Goal: Information Seeking & Learning: Learn about a topic

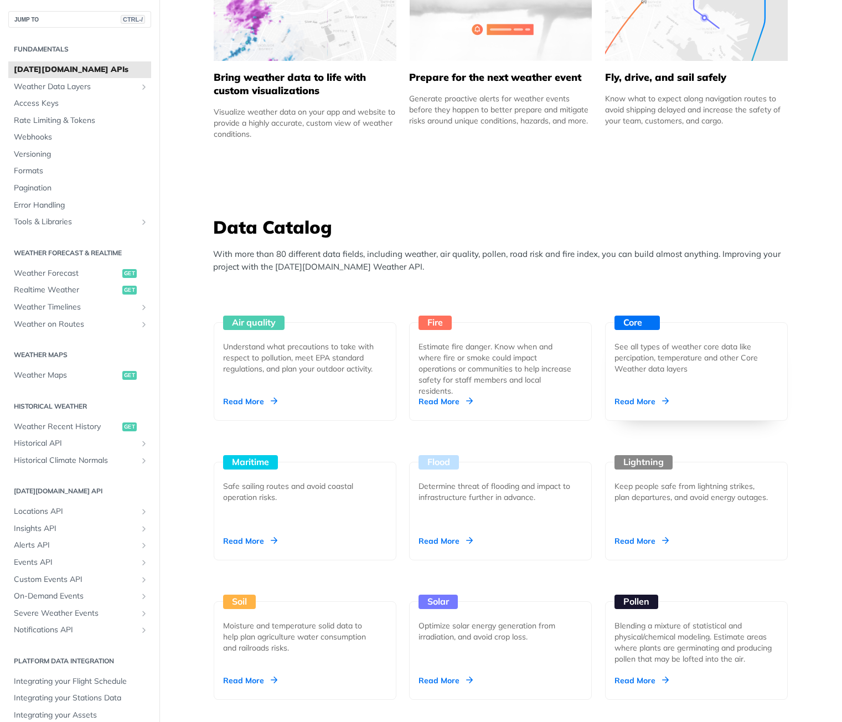
scroll to position [830, 0]
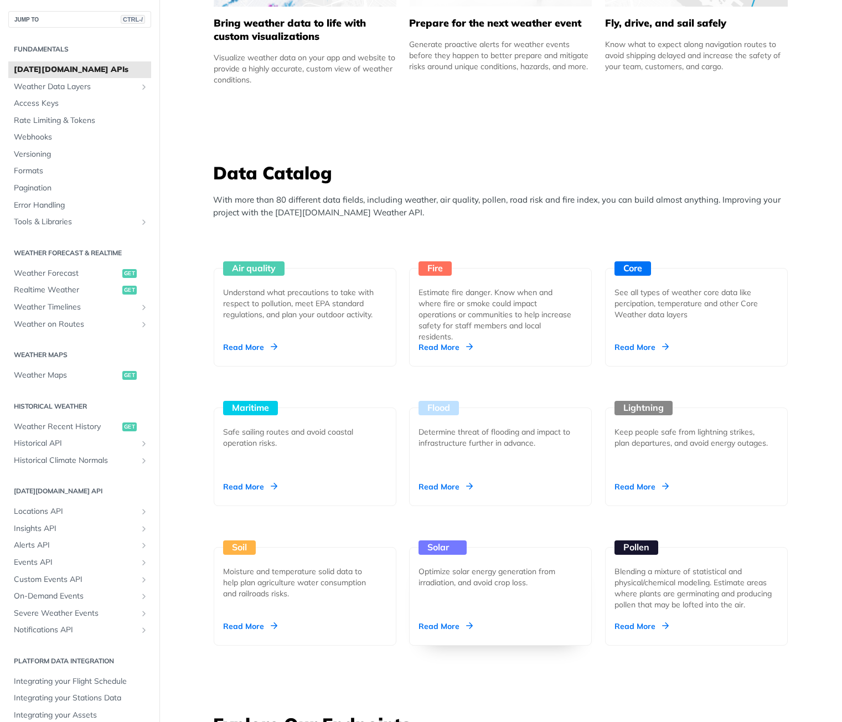
click at [438, 627] on div "Read More" at bounding box center [445, 625] width 54 height 11
click at [654, 350] on div "Read More" at bounding box center [641, 346] width 54 height 11
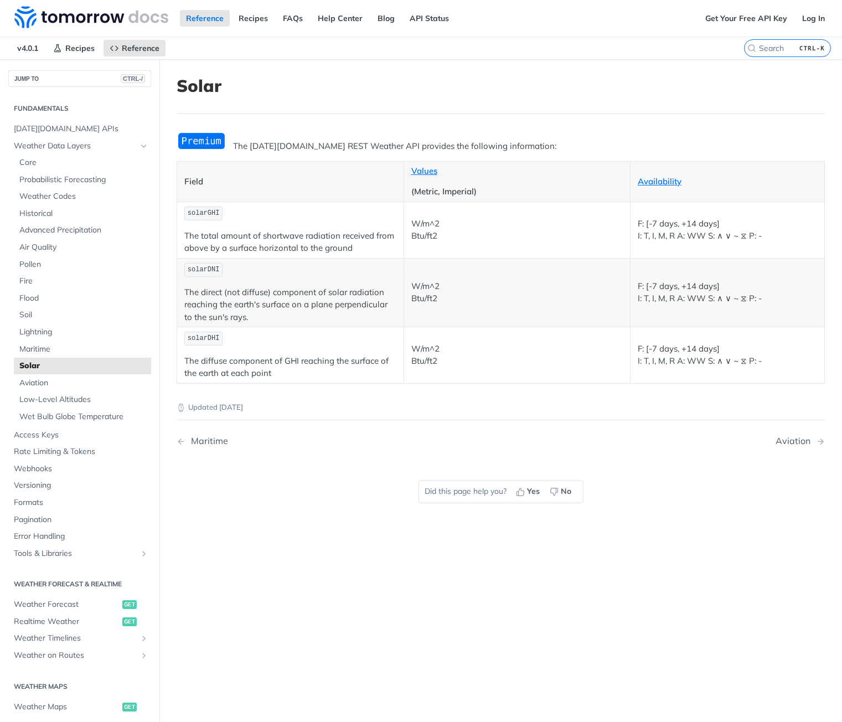
click at [203, 136] on img "Expand image" at bounding box center [202, 141] width 50 height 18
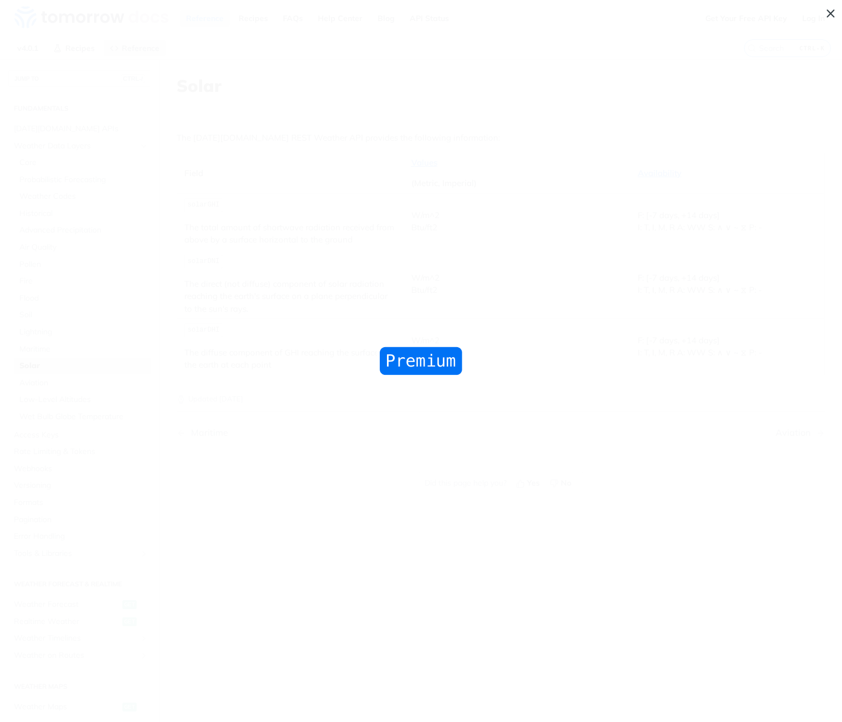
click at [225, 152] on span "Collapse image" at bounding box center [421, 361] width 842 height 722
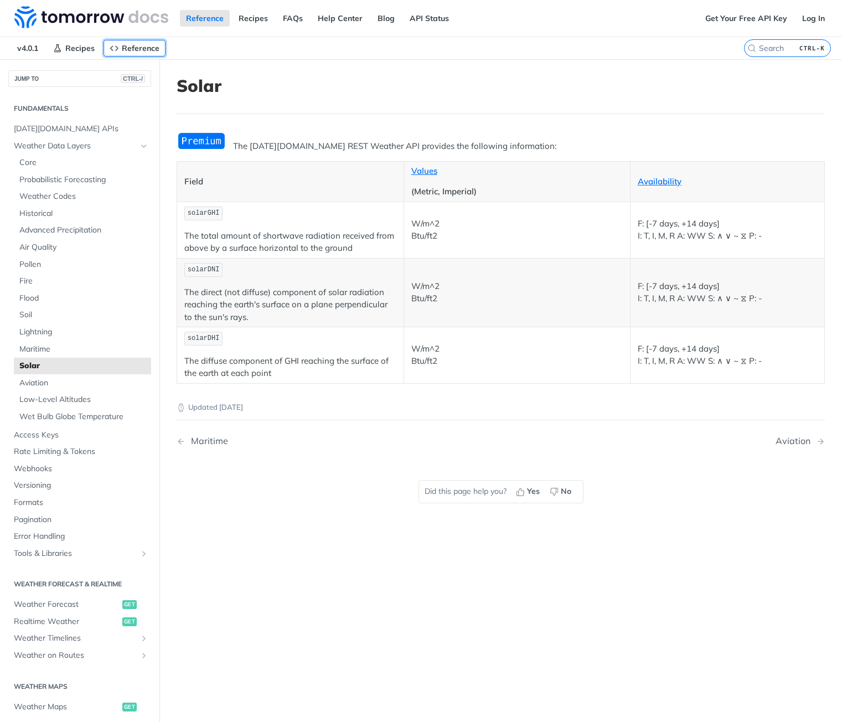
click at [148, 44] on span "Reference" at bounding box center [141, 48] width 38 height 10
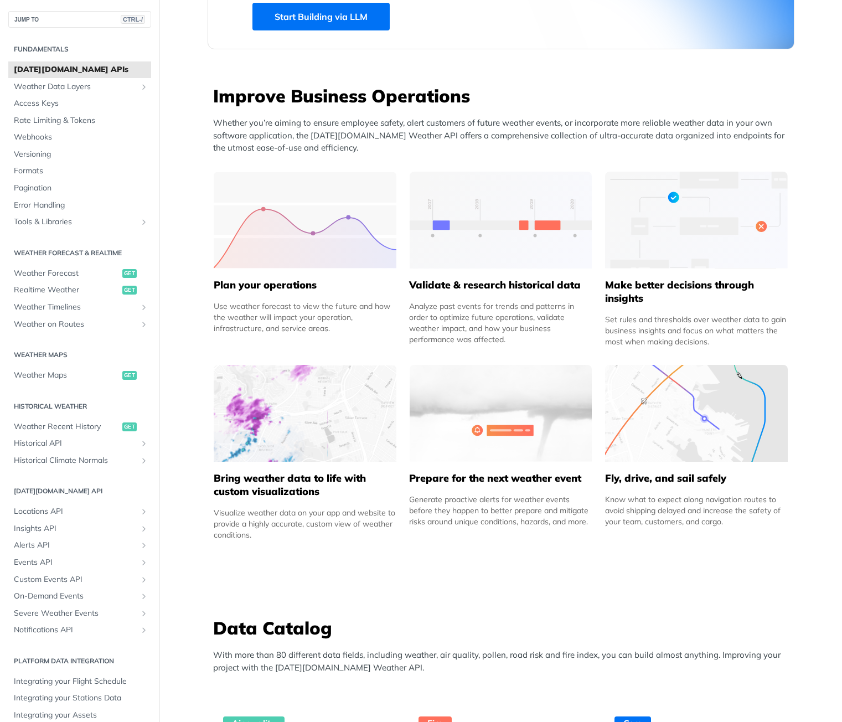
scroll to position [664, 0]
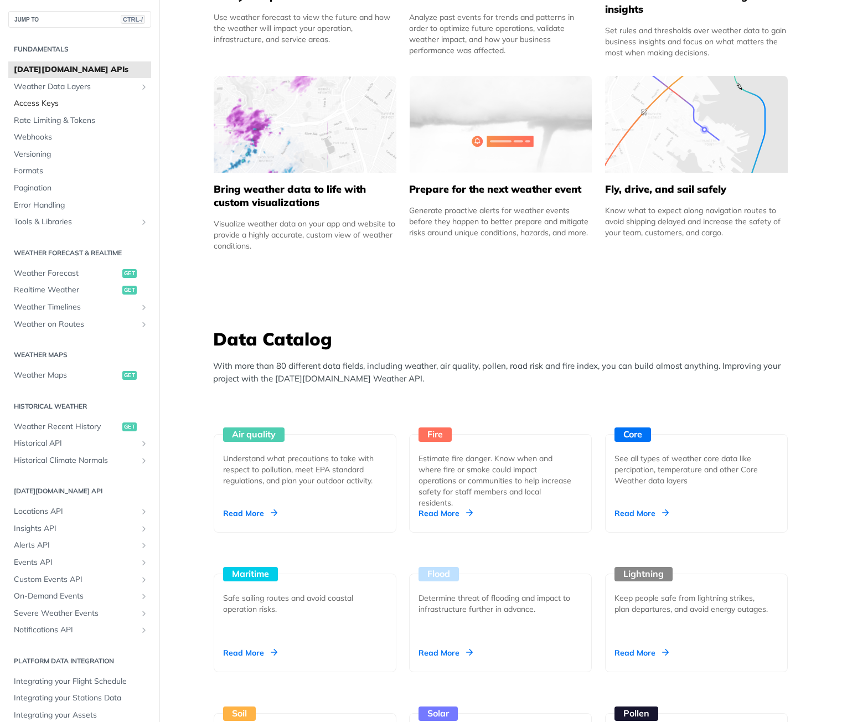
click at [60, 103] on span "Access Keys" at bounding box center [81, 103] width 134 height 11
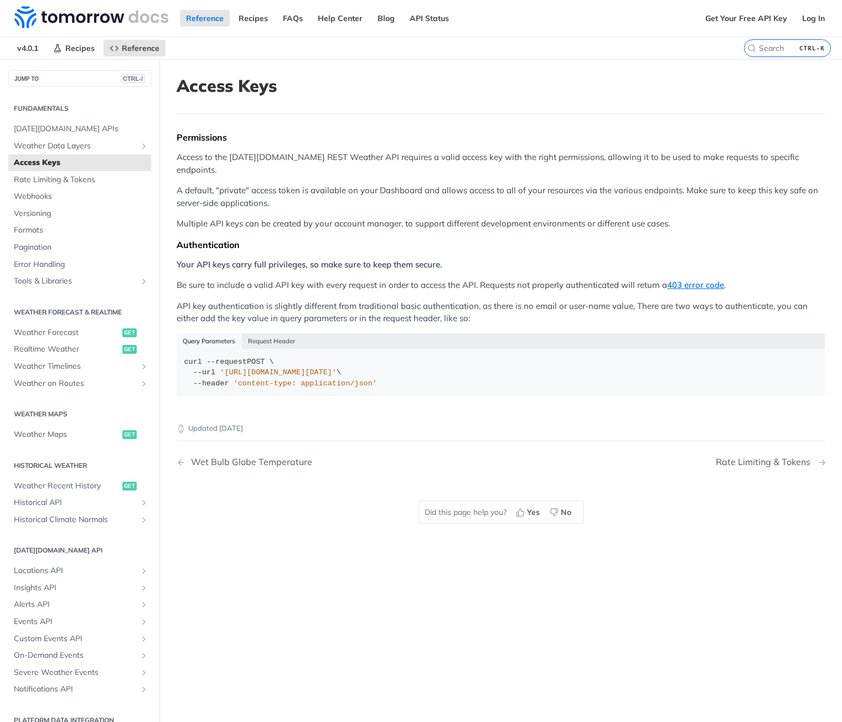
click at [778, 457] on div "Rate Limiting & Tokens" at bounding box center [766, 462] width 100 height 11
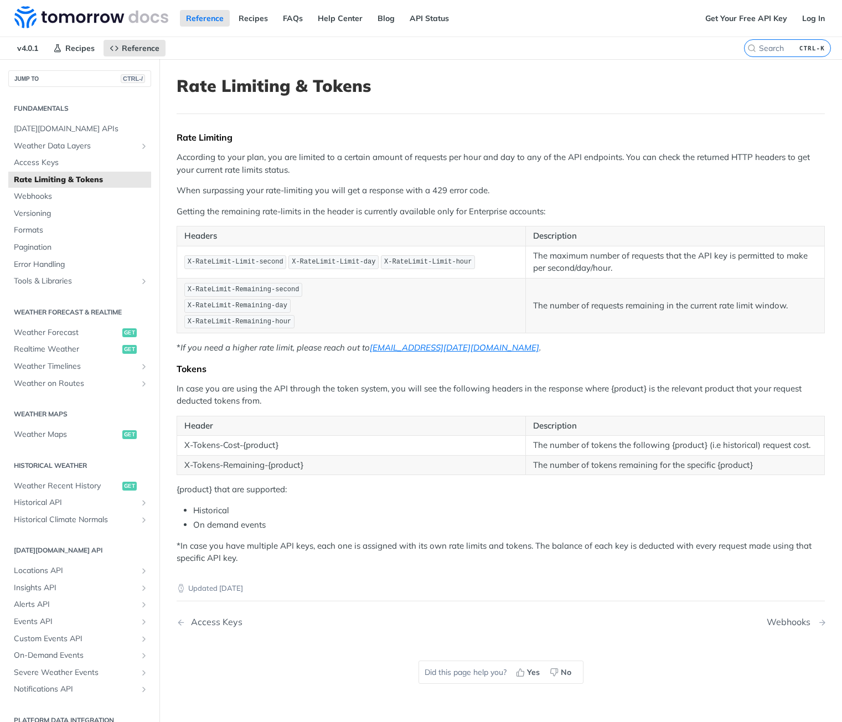
click at [791, 620] on div "Webhooks" at bounding box center [791, 622] width 49 height 11
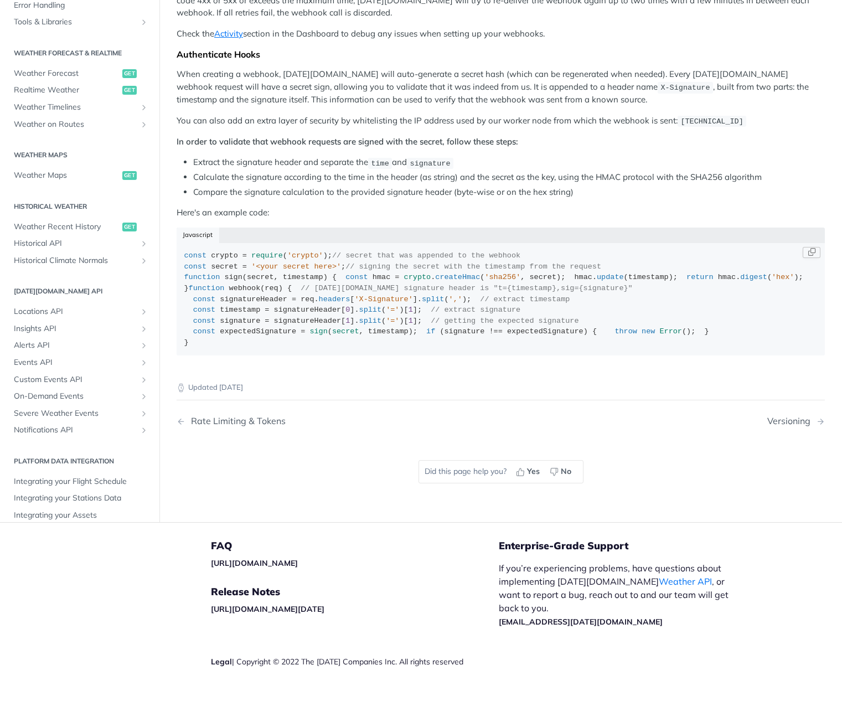
scroll to position [886, 0]
click at [788, 426] on div "Versioning" at bounding box center [791, 421] width 49 height 11
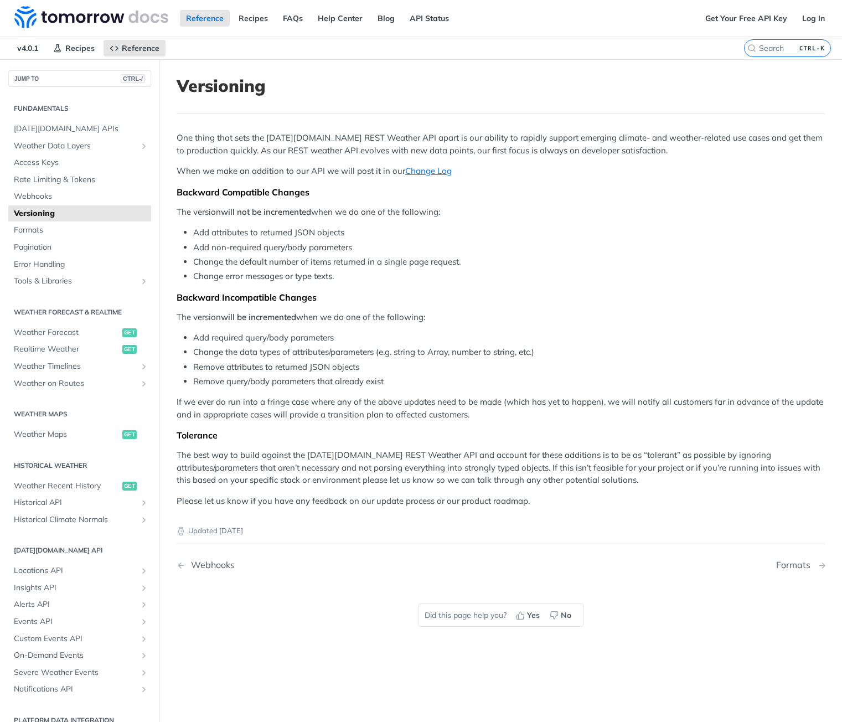
click at [782, 568] on div "Formats" at bounding box center [796, 565] width 40 height 11
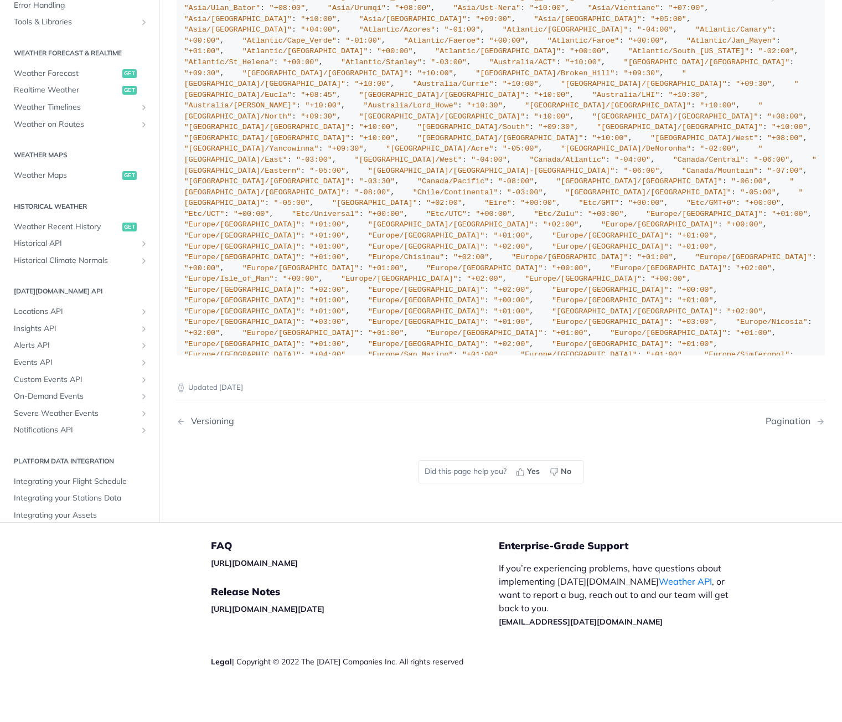
scroll to position [886, 0]
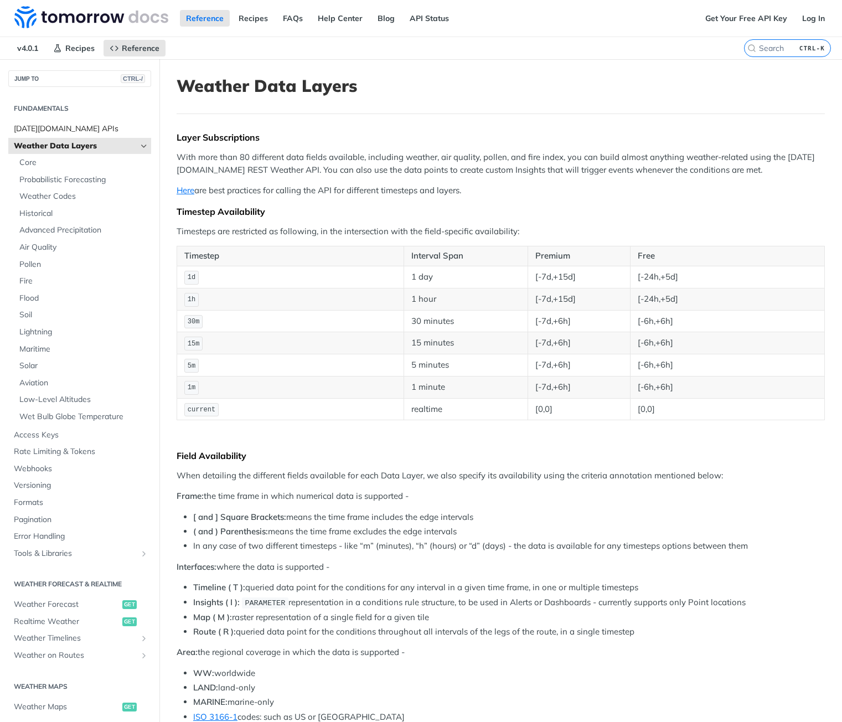
click at [51, 127] on span "[DATE][DOMAIN_NAME] APIs" at bounding box center [81, 128] width 134 height 11
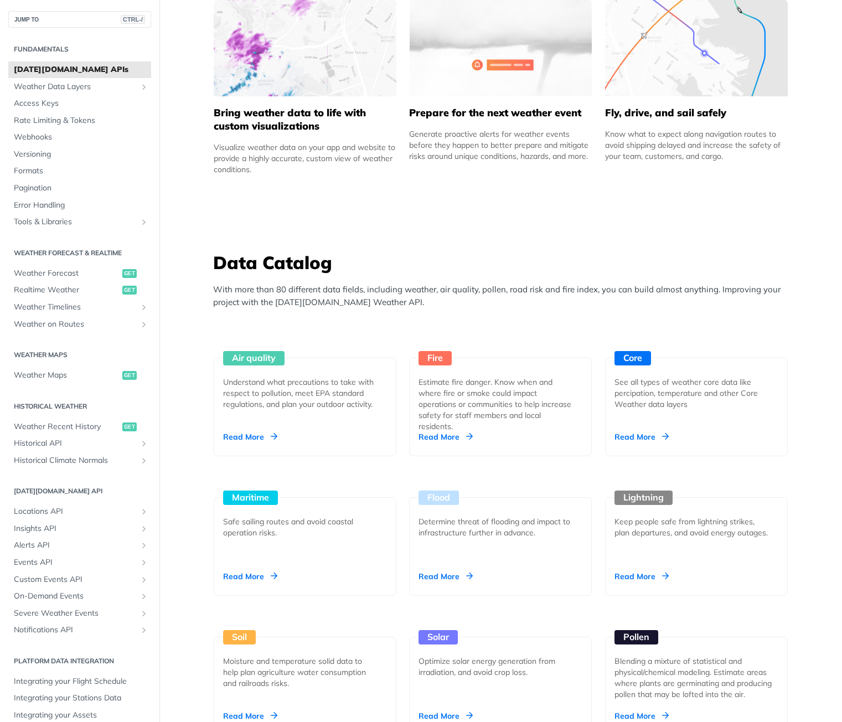
scroll to position [775, 0]
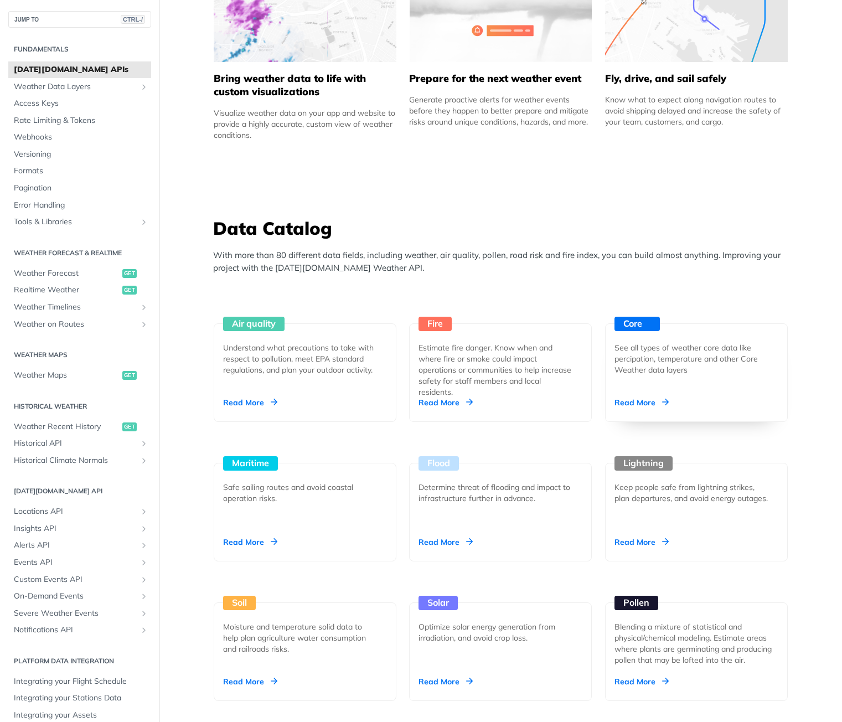
click at [645, 329] on div "Core" at bounding box center [636, 324] width 45 height 14
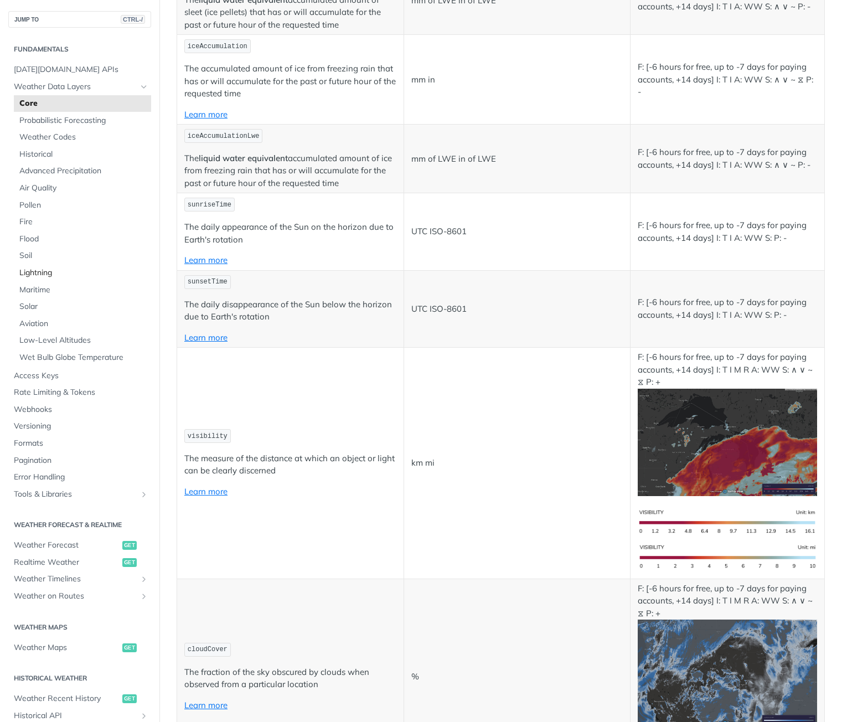
scroll to position [3361, 0]
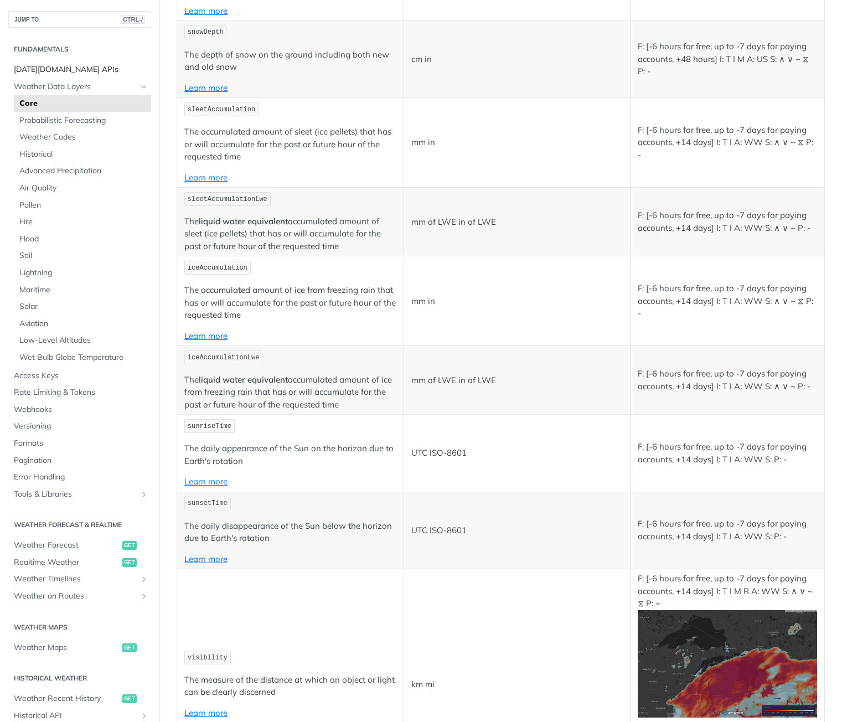
click at [84, 66] on span "[DATE][DOMAIN_NAME] APIs" at bounding box center [81, 69] width 134 height 11
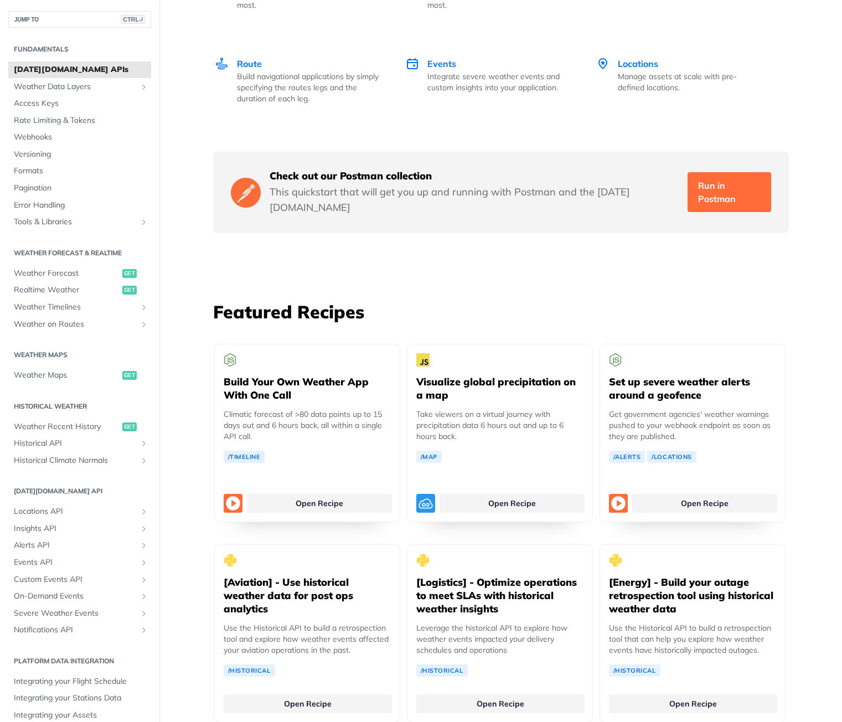
scroll to position [1771, 0]
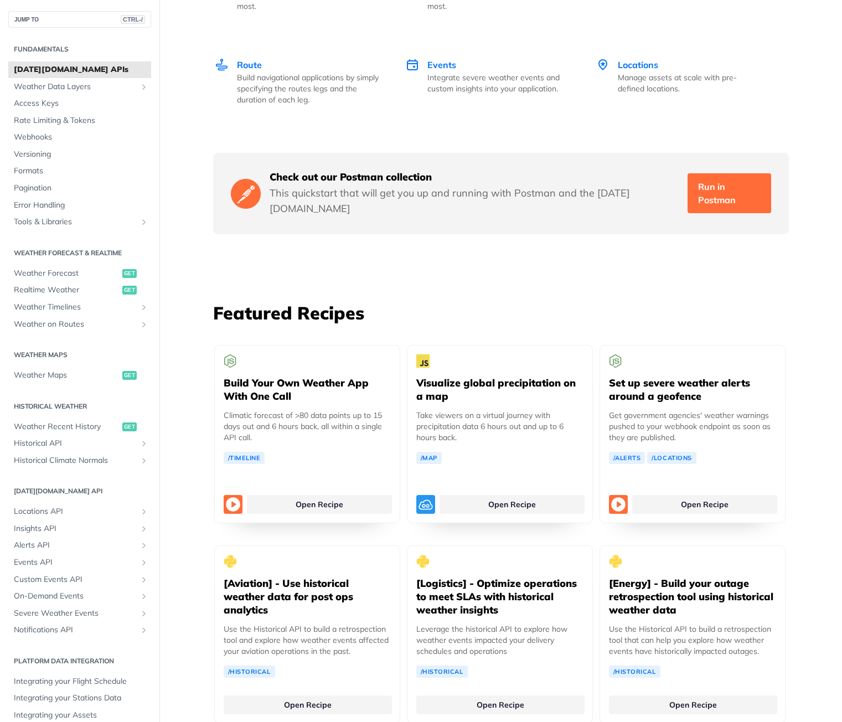
click at [48, 46] on h2 "Fundamentals" at bounding box center [79, 49] width 143 height 10
click at [123, 46] on h2 "Fundamentals" at bounding box center [79, 49] width 143 height 10
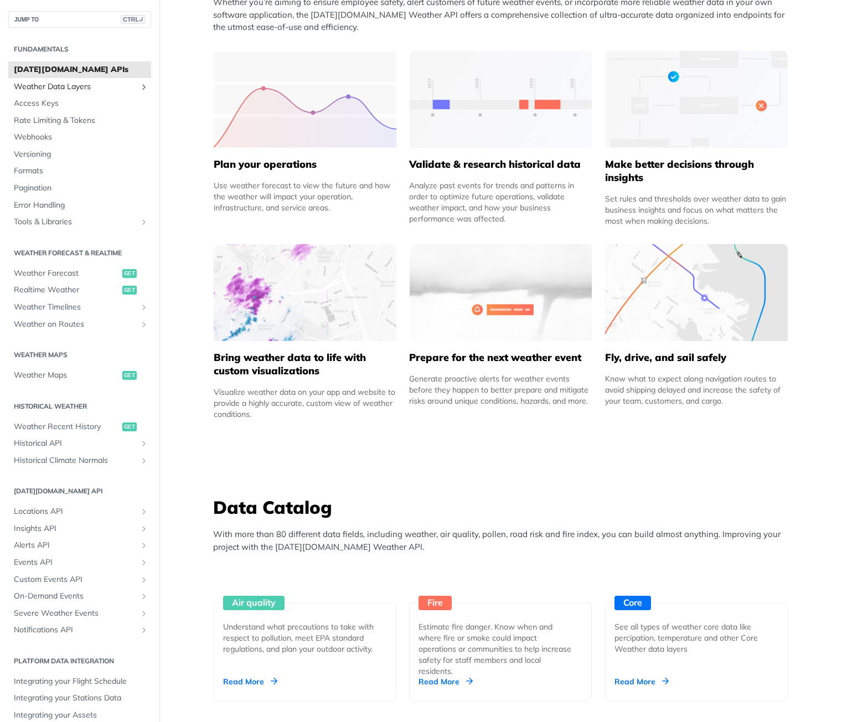
scroll to position [443, 0]
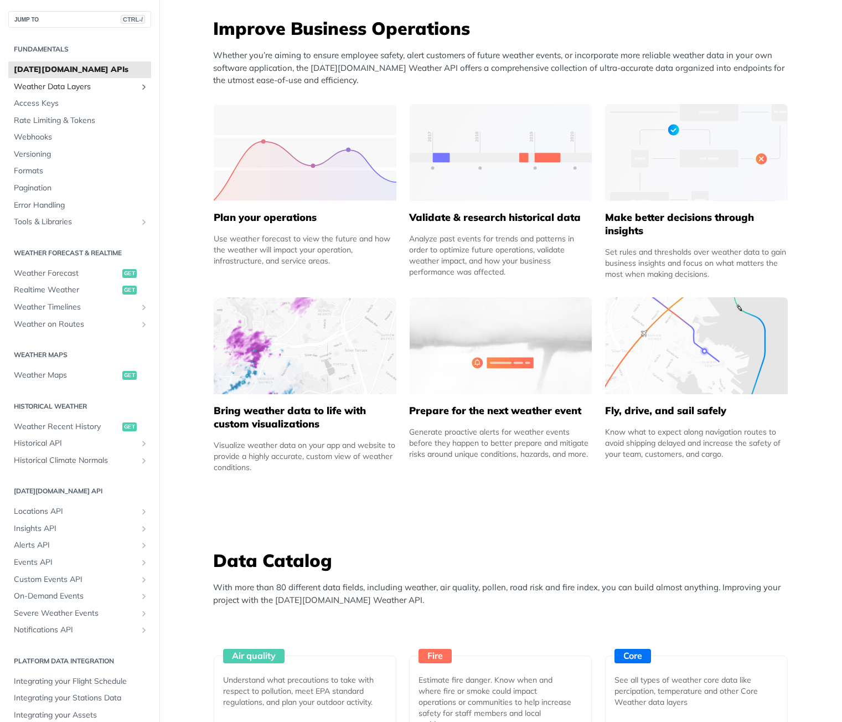
click at [139, 86] on icon "Show subpages for Weather Data Layers" at bounding box center [143, 86] width 9 height 9
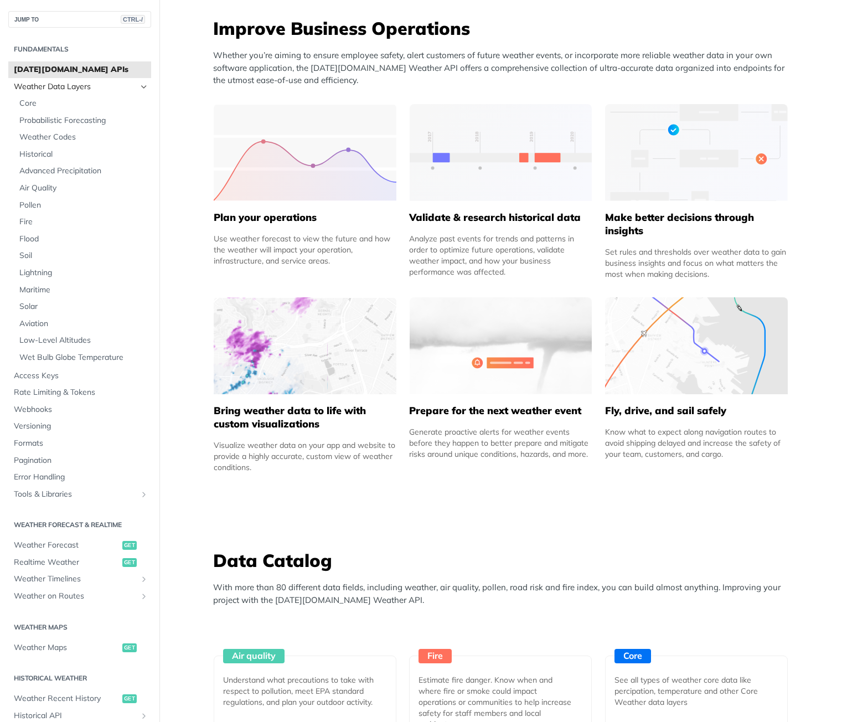
click at [139, 86] on icon "Hide subpages for Weather Data Layers" at bounding box center [143, 86] width 9 height 9
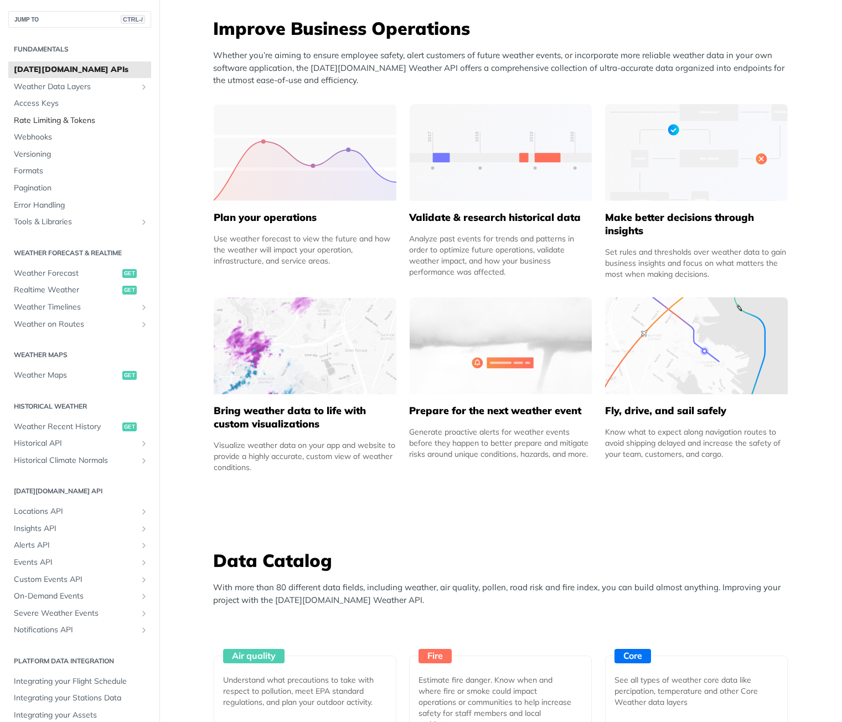
click at [86, 123] on span "Rate Limiting & Tokens" at bounding box center [81, 120] width 134 height 11
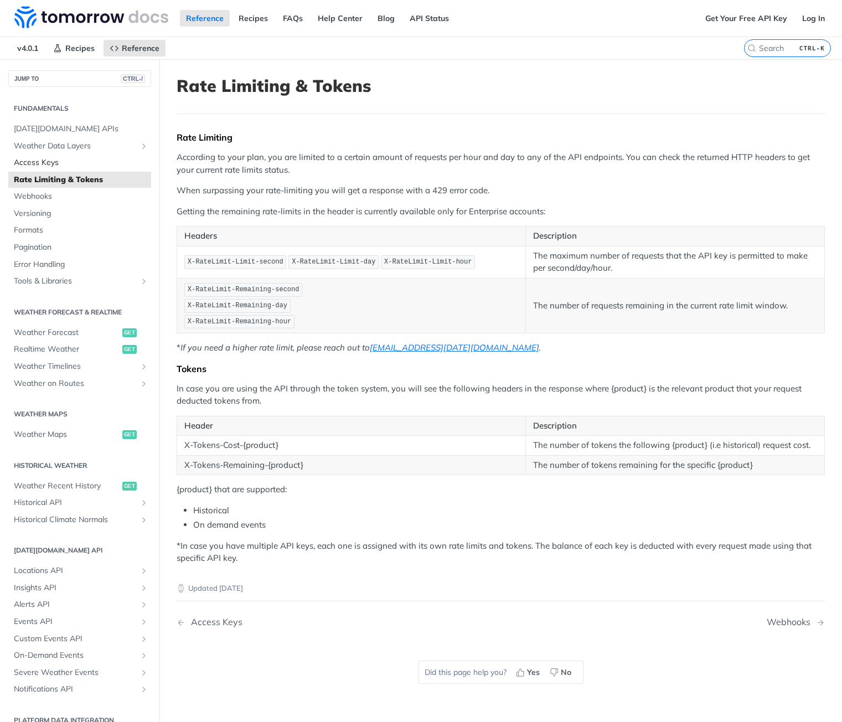
click at [63, 161] on span "Access Keys" at bounding box center [81, 162] width 134 height 11
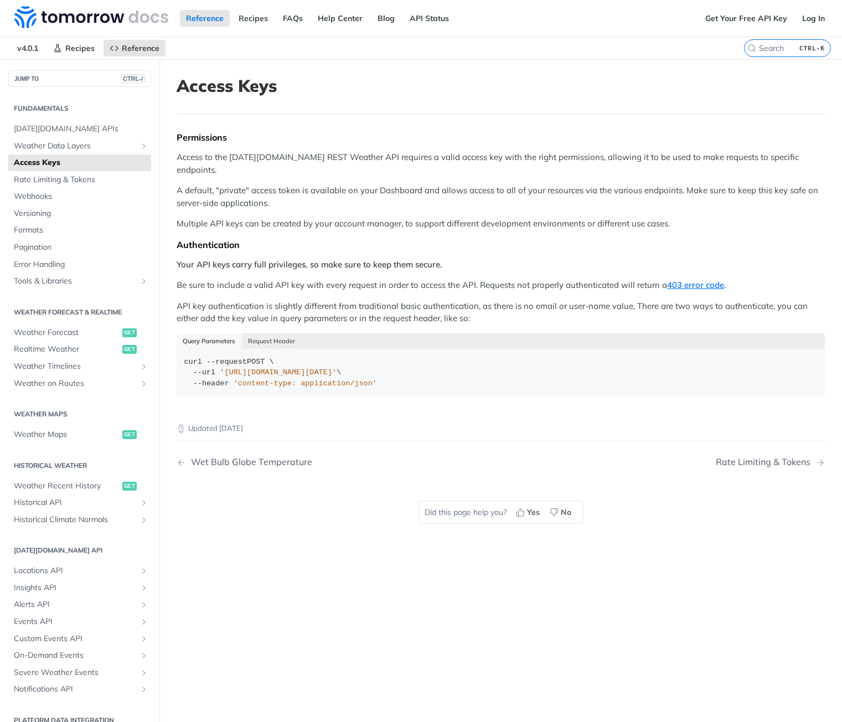
scroll to position [14, 0]
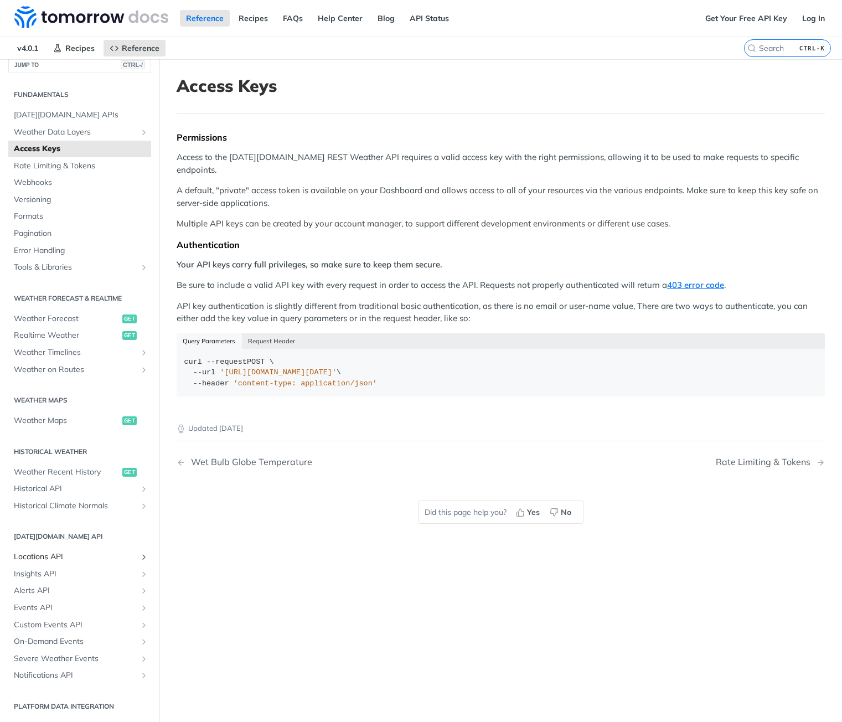
click at [107, 555] on span "Locations API" at bounding box center [75, 556] width 123 height 11
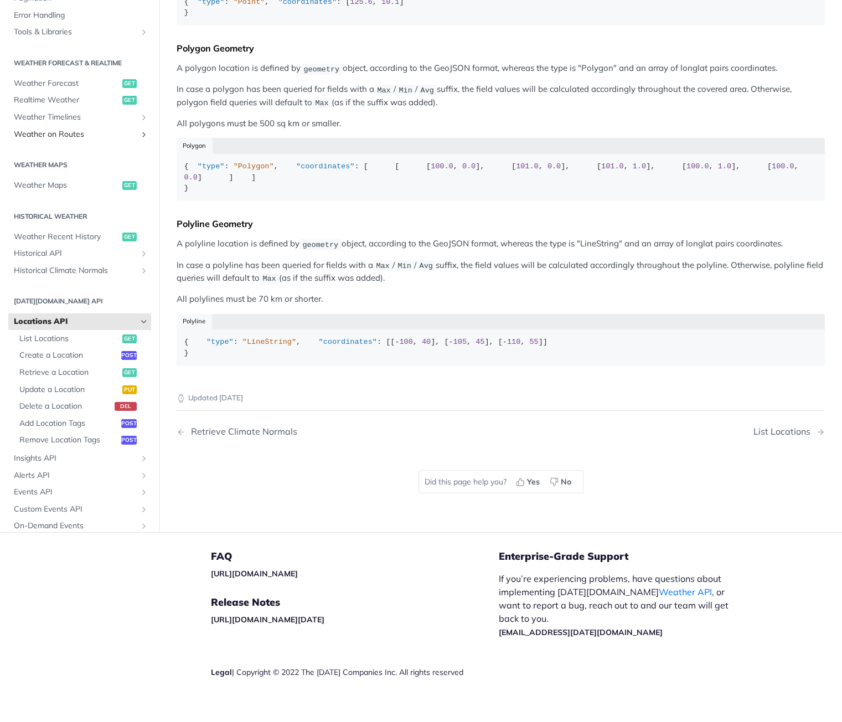
scroll to position [263, 0]
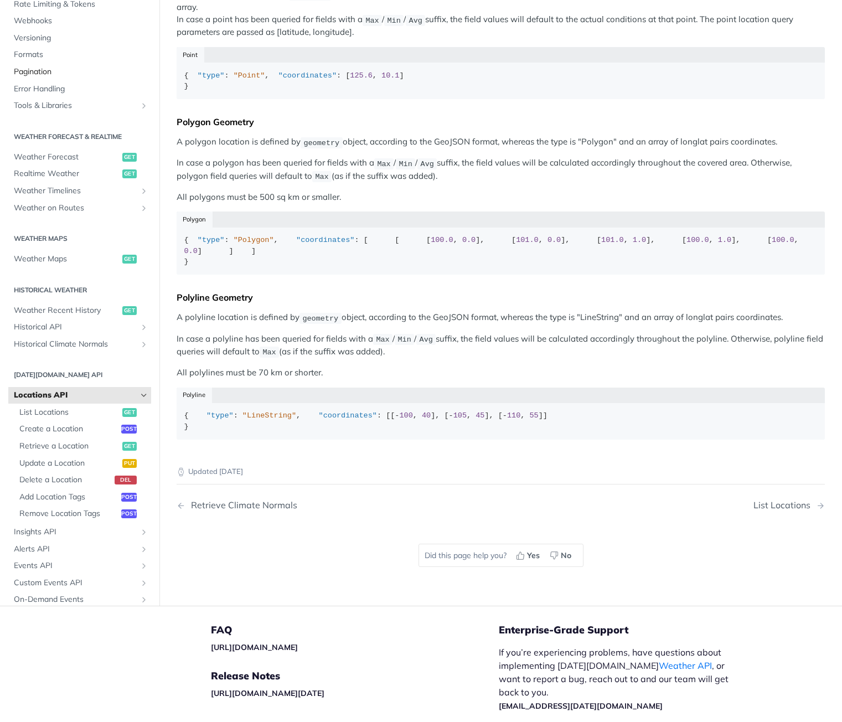
click at [77, 78] on span "Pagination" at bounding box center [81, 72] width 134 height 11
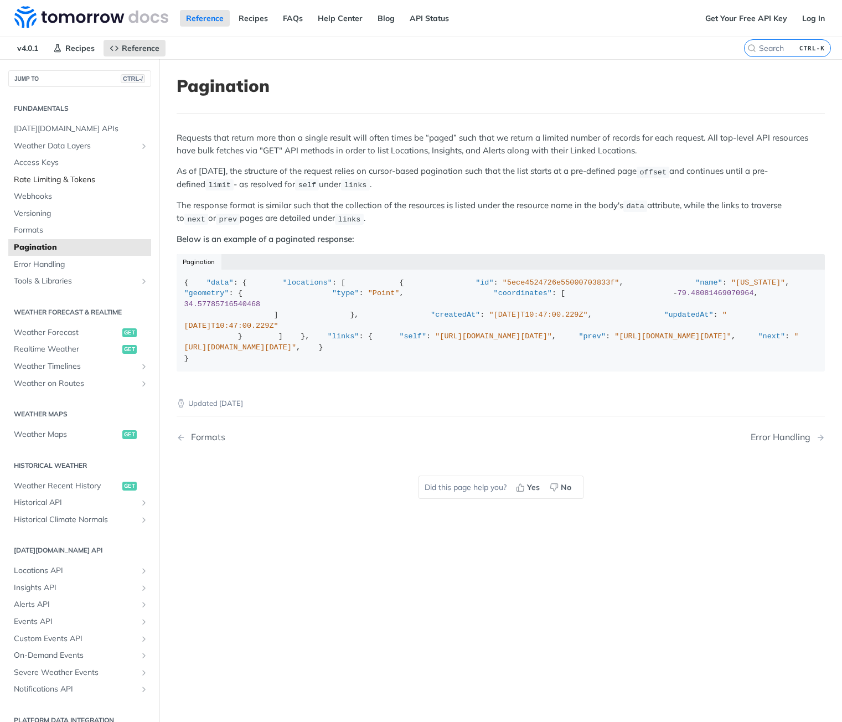
click at [68, 183] on span "Rate Limiting & Tokens" at bounding box center [81, 179] width 134 height 11
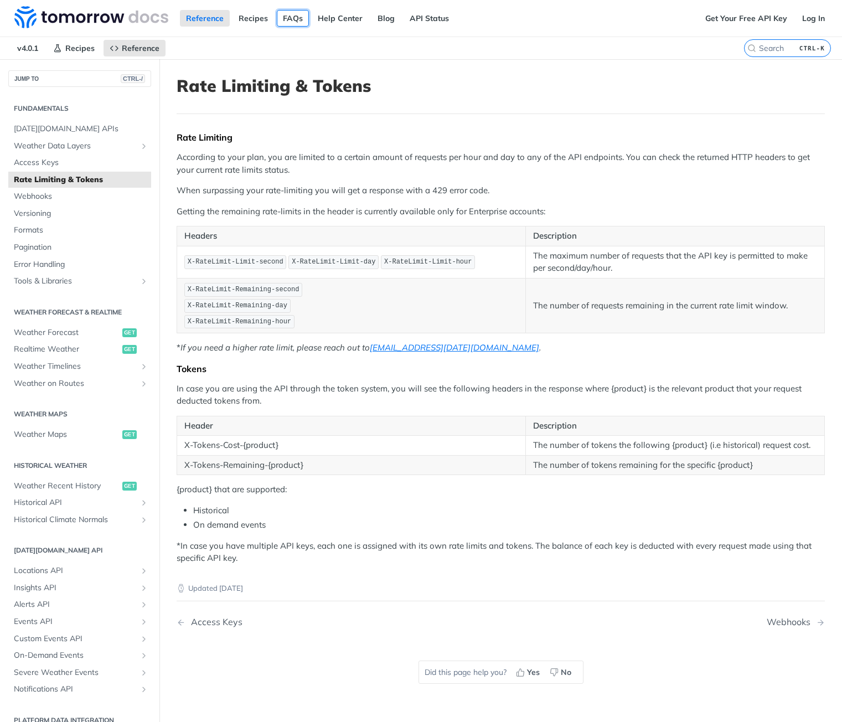
click at [296, 17] on link "FAQs" at bounding box center [293, 18] width 32 height 17
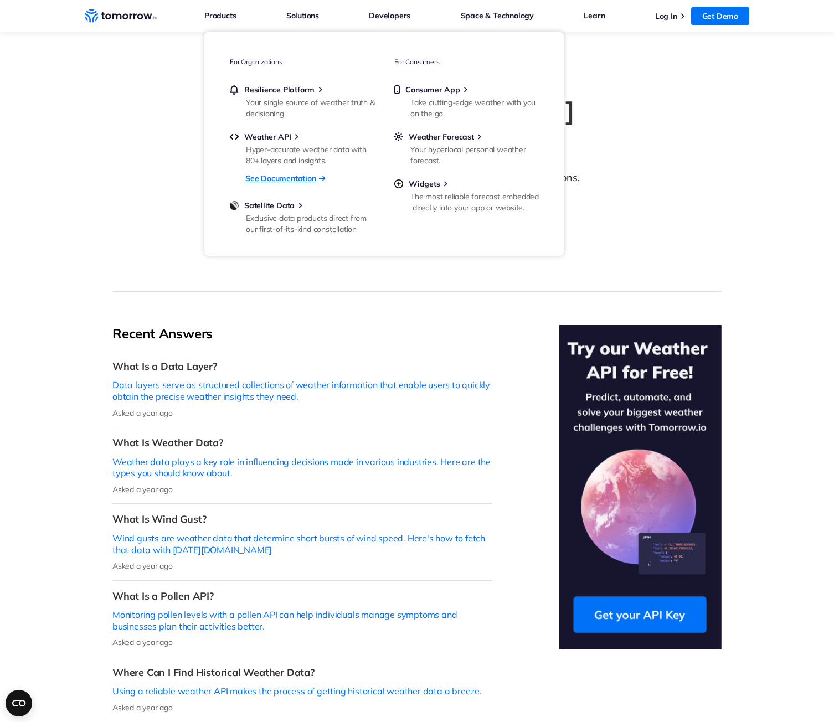
click at [269, 174] on link "See Documentation" at bounding box center [280, 178] width 71 height 14
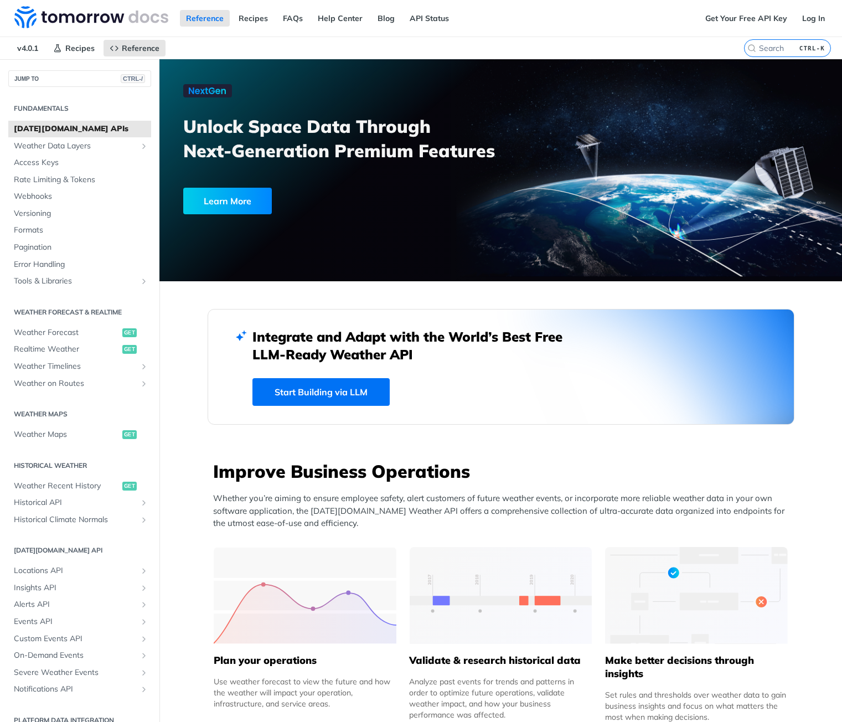
click at [248, 195] on div "Learn More" at bounding box center [227, 201] width 89 height 27
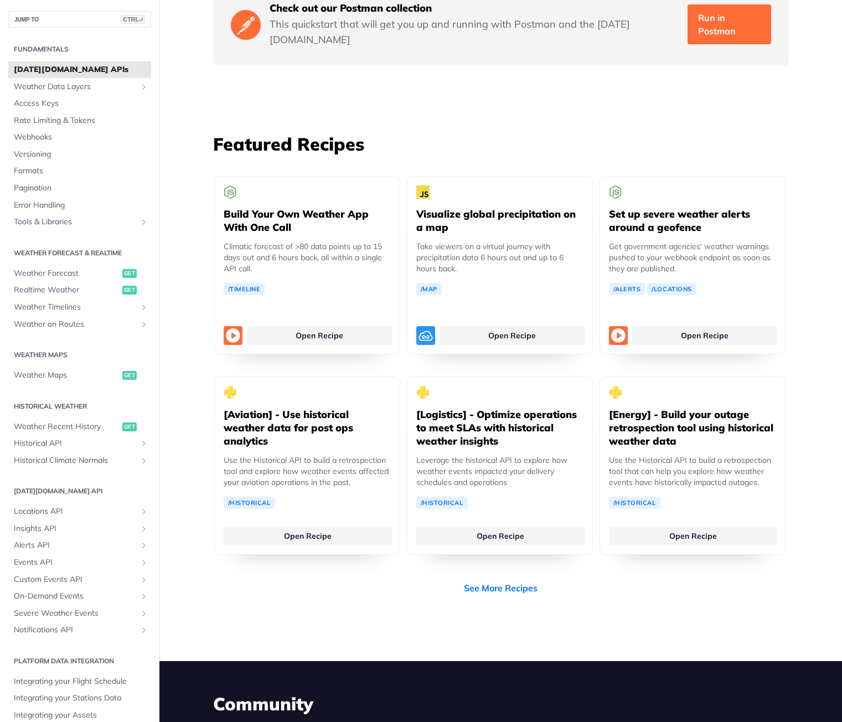
scroll to position [1937, 0]
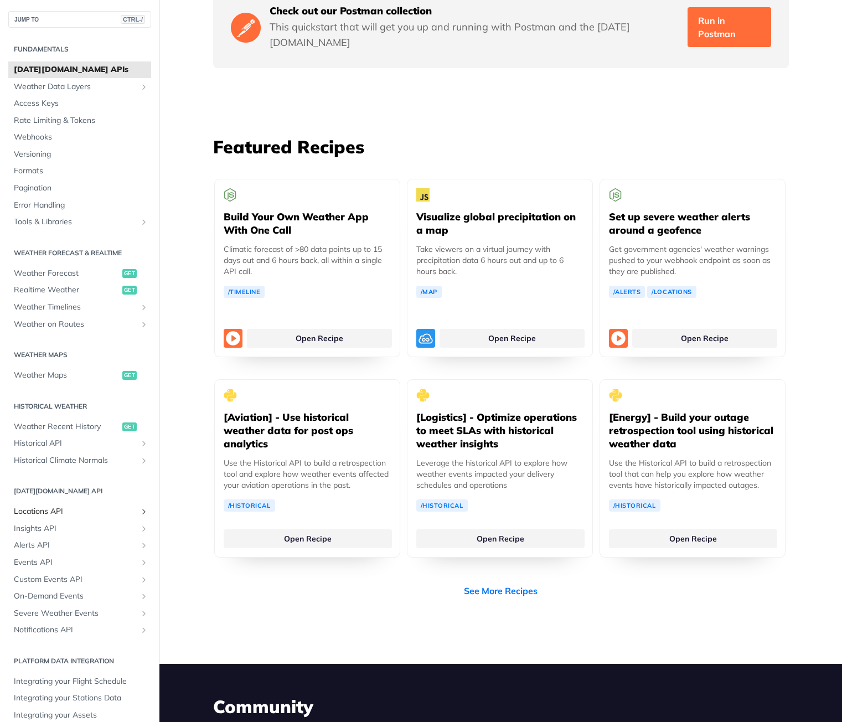
click at [91, 512] on span "Locations API" at bounding box center [75, 511] width 123 height 11
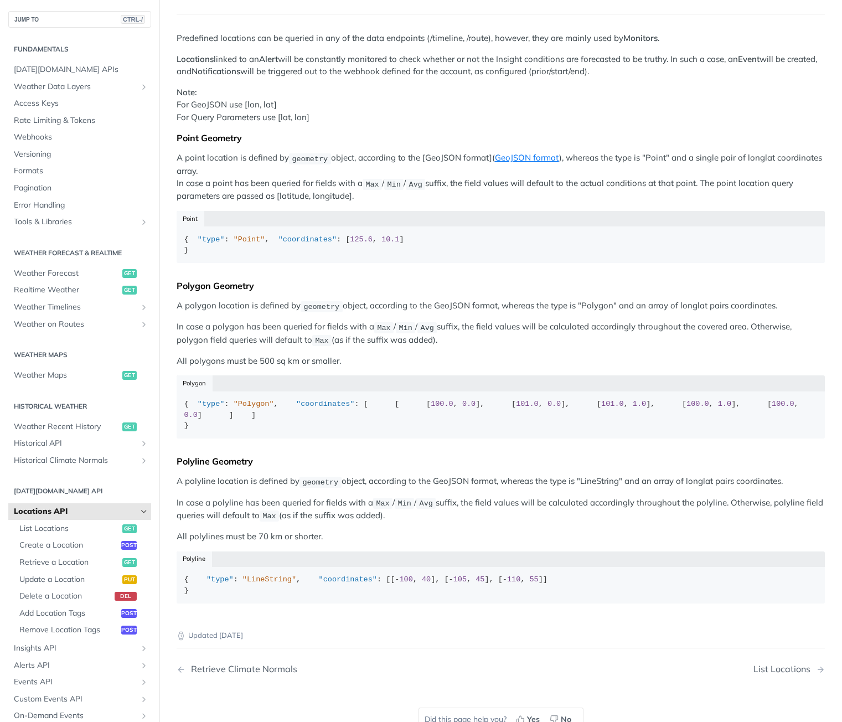
scroll to position [97, 0]
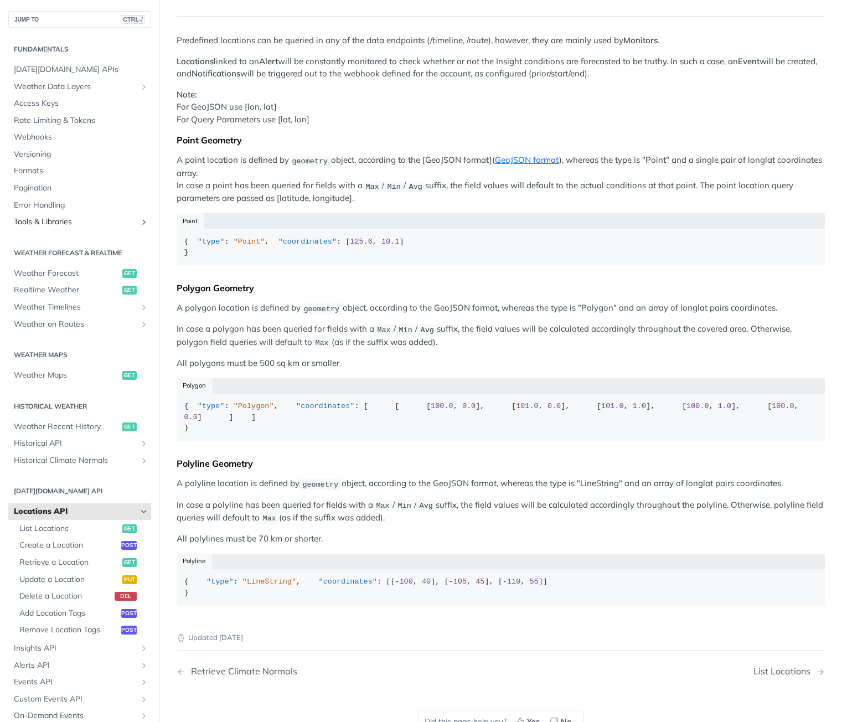
click at [75, 219] on span "Tools & Libraries" at bounding box center [75, 221] width 123 height 11
click at [84, 69] on span "Tomorrow.io APIs" at bounding box center [81, 69] width 134 height 11
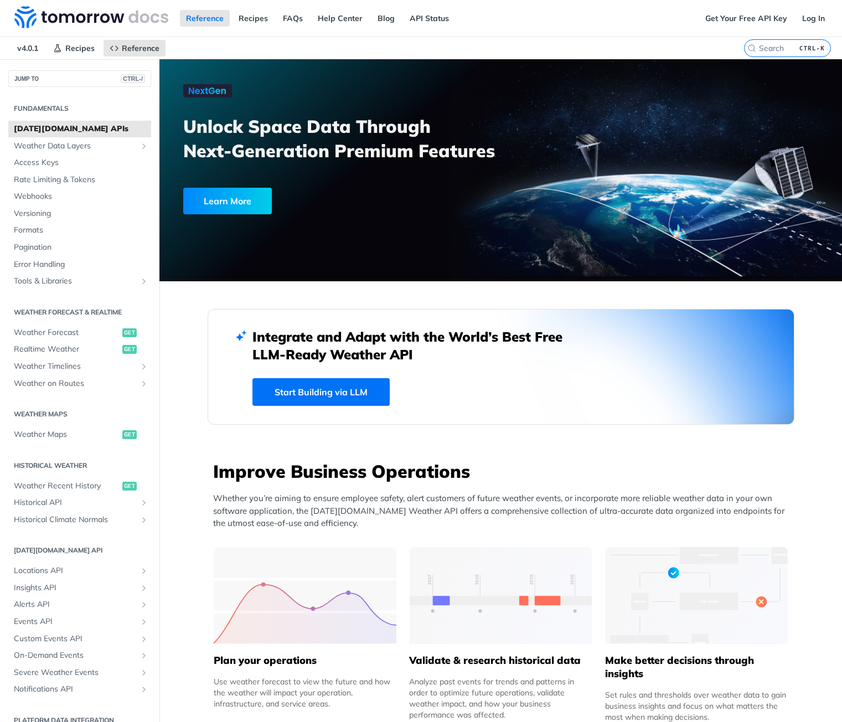
click at [76, 105] on h2 "Fundamentals" at bounding box center [79, 108] width 143 height 10
click at [255, 19] on link "Recipes" at bounding box center [253, 18] width 42 height 17
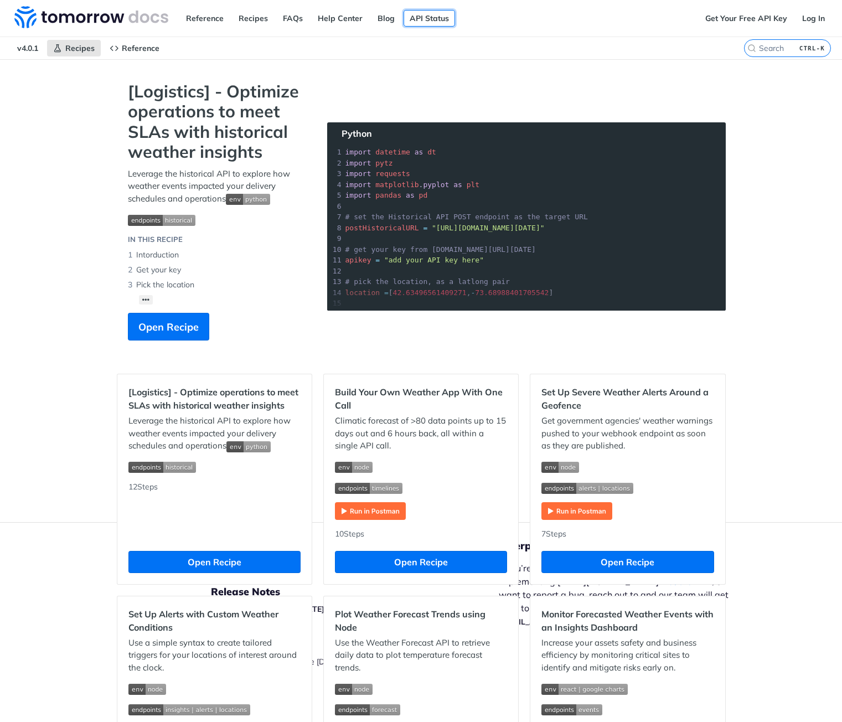
click at [436, 18] on link "API Status" at bounding box center [428, 18] width 51 height 17
click at [759, 20] on link "Get Your Free API Key" at bounding box center [746, 18] width 94 height 17
